Goal: Information Seeking & Learning: Learn about a topic

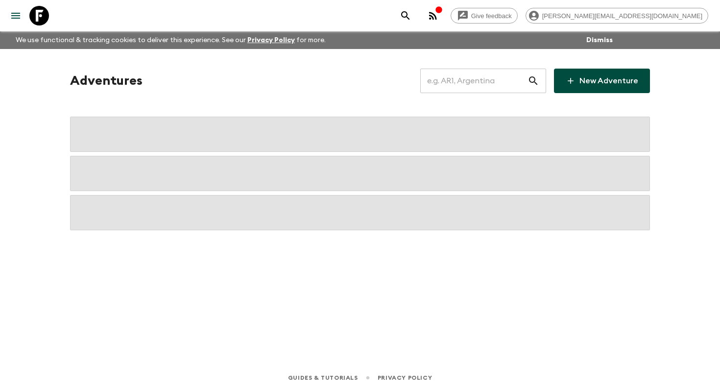
click at [19, 153] on div "Give feedback [PERSON_NAME][EMAIL_ADDRESS][DOMAIN_NAME] We use functional & tra…" at bounding box center [360, 195] width 720 height 391
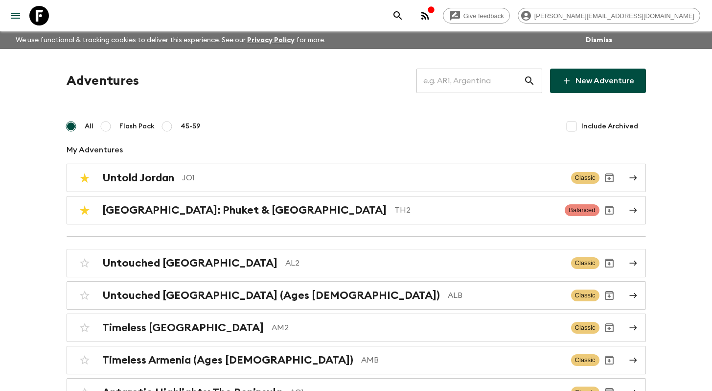
scroll to position [2716, 0]
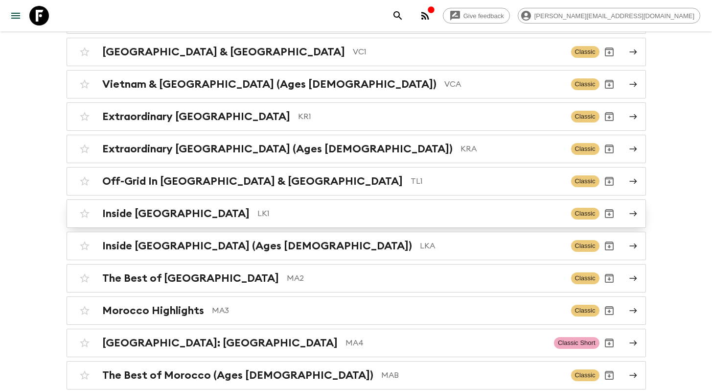
click at [257, 208] on p "LK1" at bounding box center [410, 214] width 306 height 12
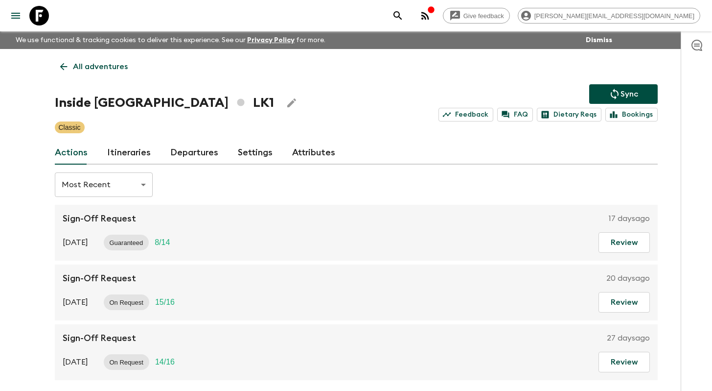
click at [142, 140] on div "All adventures Inside [GEOGRAPHIC_DATA] LK1 Sync Feedback FAQ Dietary Reqs Book…" at bounding box center [356, 214] width 627 height 331
click at [130, 154] on link "Itineraries" at bounding box center [129, 152] width 44 height 23
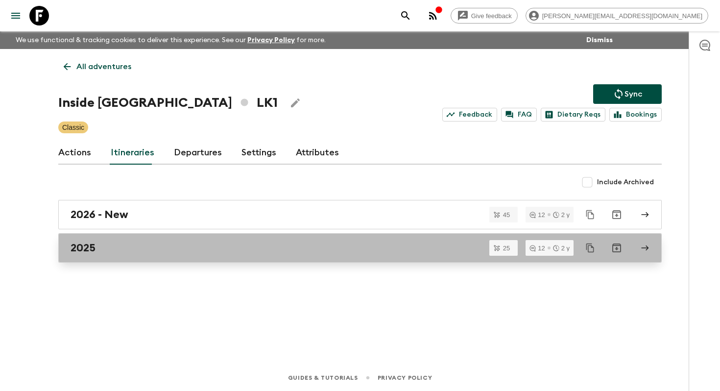
click at [155, 253] on div "2025" at bounding box center [350, 247] width 560 height 13
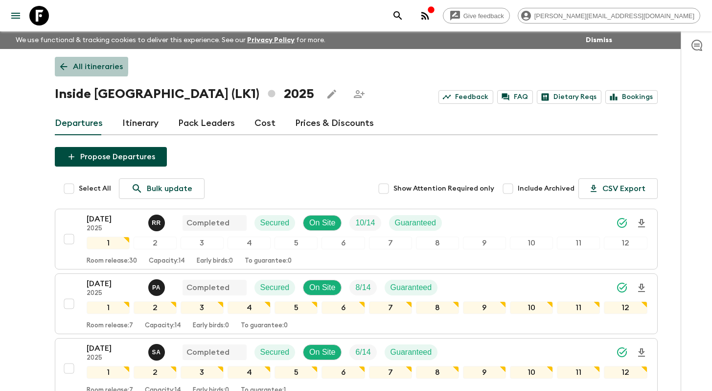
click at [64, 65] on icon at bounding box center [63, 66] width 11 height 11
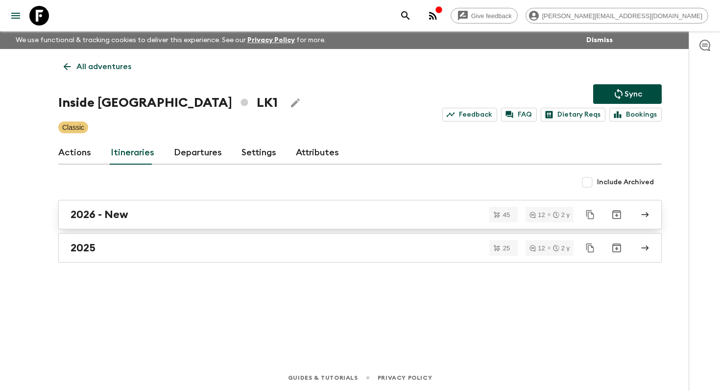
click at [84, 209] on h2 "2026 - New" at bounding box center [99, 214] width 58 height 13
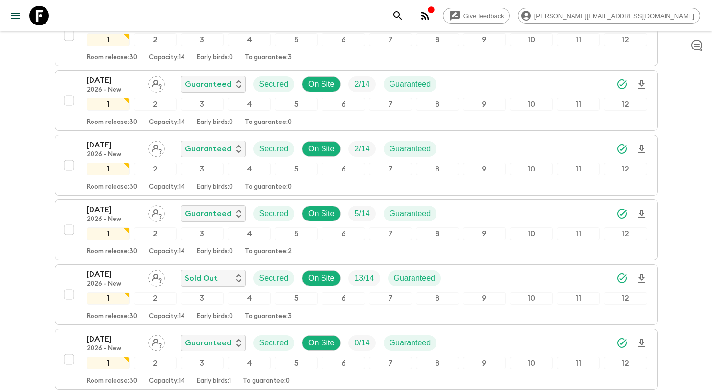
scroll to position [205, 0]
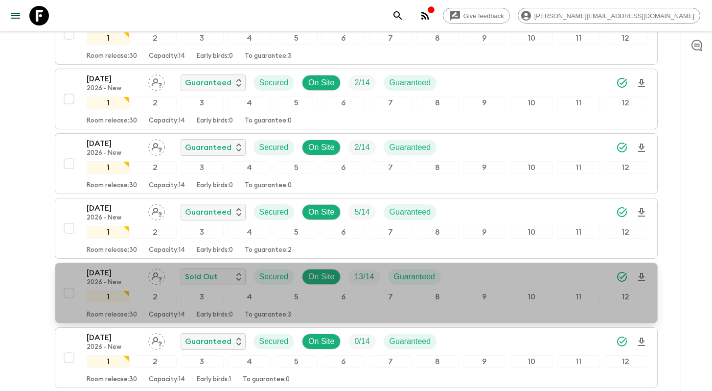
click at [109, 280] on p "2026 - New" at bounding box center [114, 283] width 54 height 8
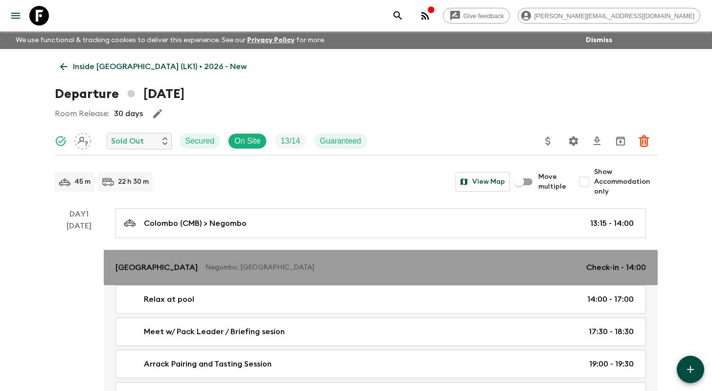
click at [145, 267] on p "[GEOGRAPHIC_DATA]" at bounding box center [157, 267] width 82 height 12
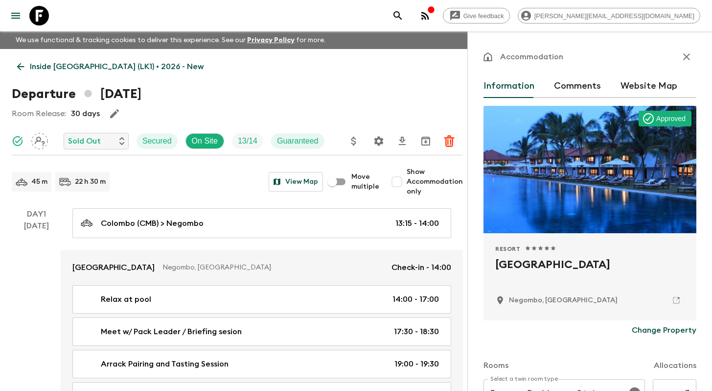
click at [514, 262] on h2 "[GEOGRAPHIC_DATA]" at bounding box center [589, 271] width 189 height 31
copy div "[GEOGRAPHIC_DATA]"
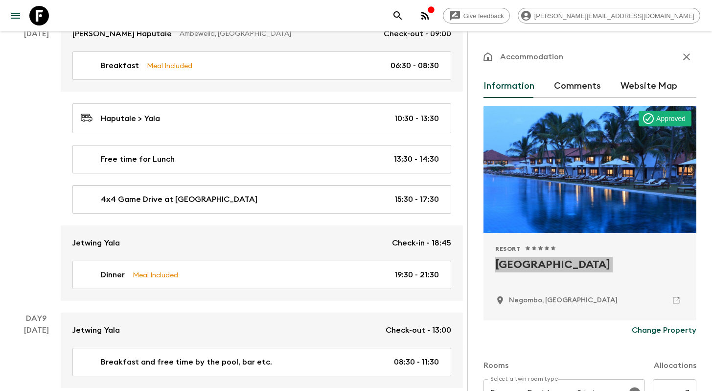
scroll to position [3056, 0]
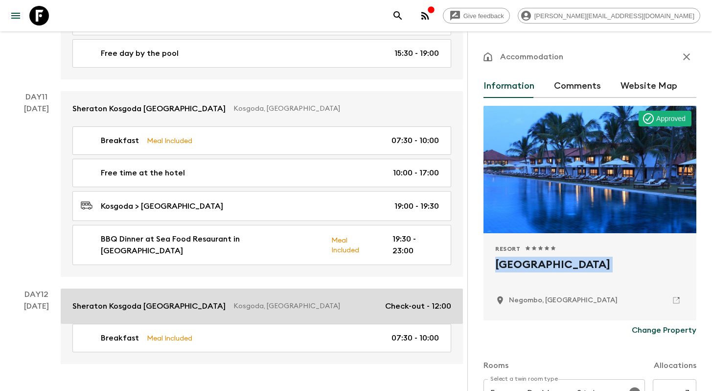
click at [139, 300] on p "Sheraton Kosgoda [GEOGRAPHIC_DATA]" at bounding box center [148, 306] width 153 height 12
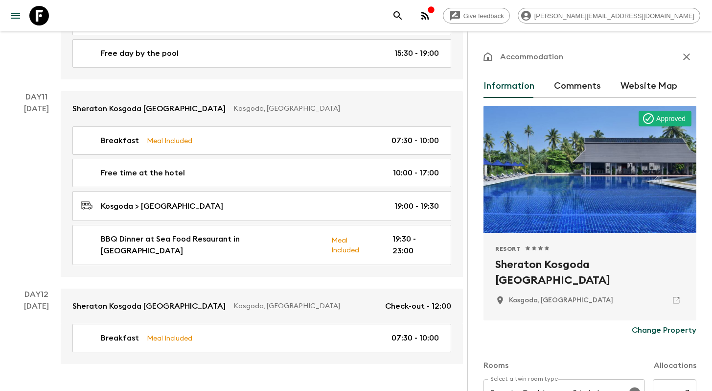
click at [525, 279] on h2 "Sheraton Kosgoda [GEOGRAPHIC_DATA]" at bounding box center [589, 271] width 189 height 31
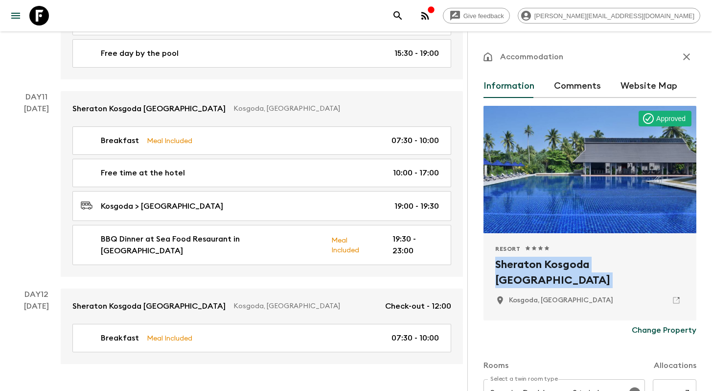
click at [525, 279] on h2 "Sheraton Kosgoda [GEOGRAPHIC_DATA]" at bounding box center [589, 271] width 189 height 31
copy div "Sheraton Kosgoda [GEOGRAPHIC_DATA]"
